Goal: Task Accomplishment & Management: Use online tool/utility

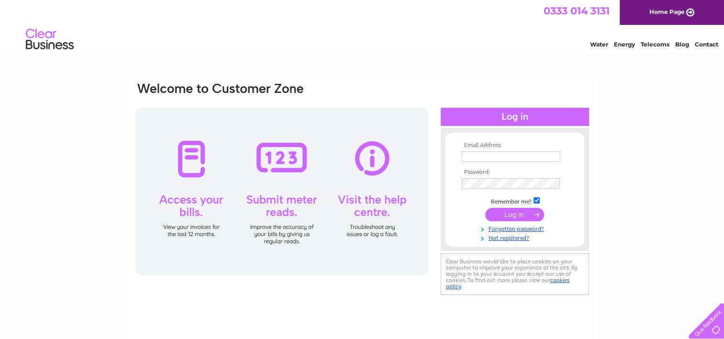
type input "murray.reid81@hotmail.com"
click at [508, 211] on input "submit" at bounding box center [514, 214] width 59 height 13
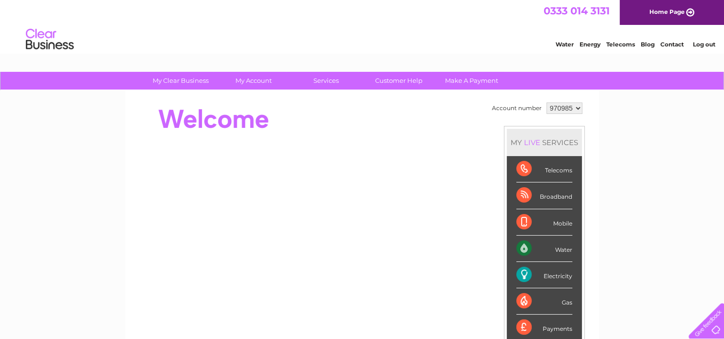
click at [523, 274] on div "Electricity" at bounding box center [544, 275] width 56 height 26
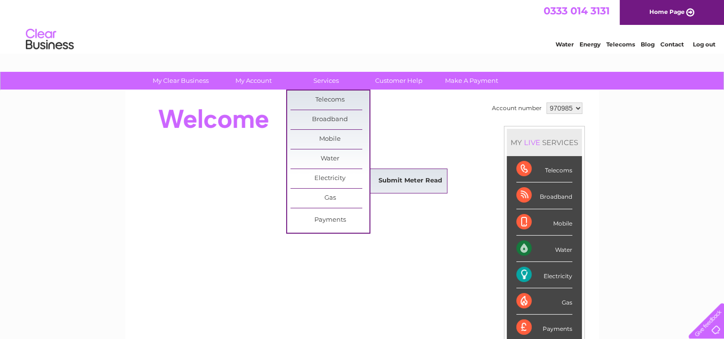
click at [392, 174] on link "Submit Meter Read" at bounding box center [410, 180] width 79 height 19
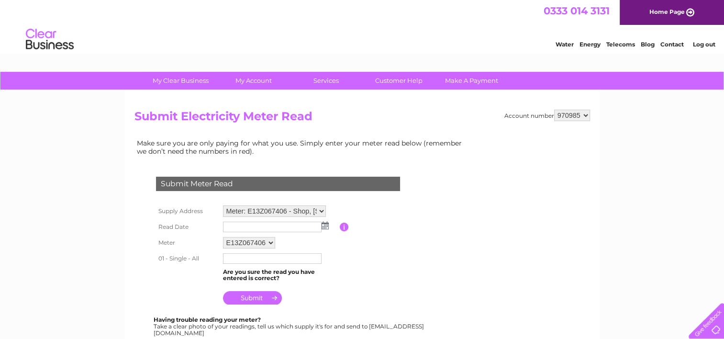
click at [326, 228] on img at bounding box center [324, 226] width 7 height 8
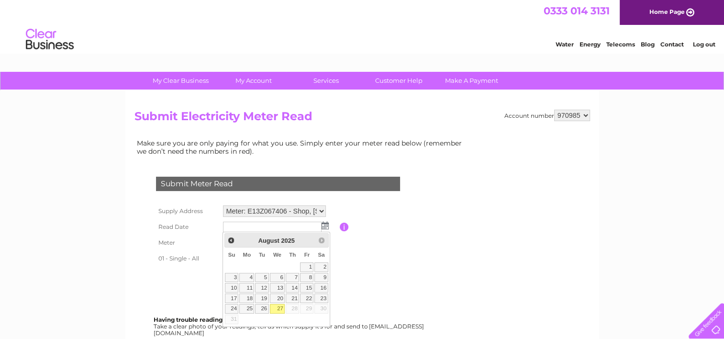
click at [283, 306] on link "27" at bounding box center [277, 309] width 15 height 10
type input "2025/08/27"
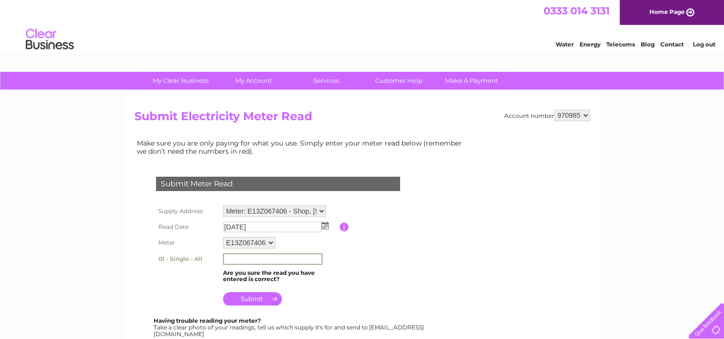
click at [258, 258] on input "text" at bounding box center [273, 258] width 100 height 11
type input "086546"
click at [262, 295] on input "submit" at bounding box center [252, 297] width 59 height 13
